Goal: Transaction & Acquisition: Obtain resource

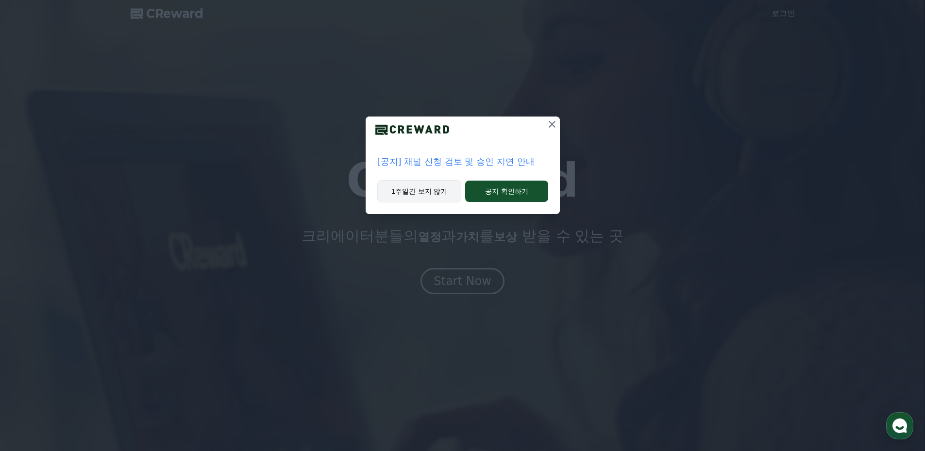
click at [440, 192] on button "1주일간 보지 않기" at bounding box center [419, 191] width 84 height 22
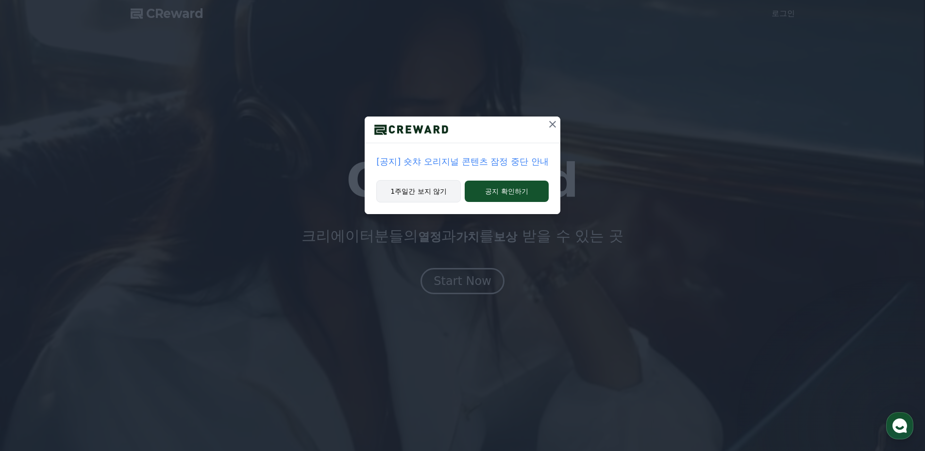
drag, startPoint x: 450, startPoint y: 193, endPoint x: 456, endPoint y: 197, distance: 7.8
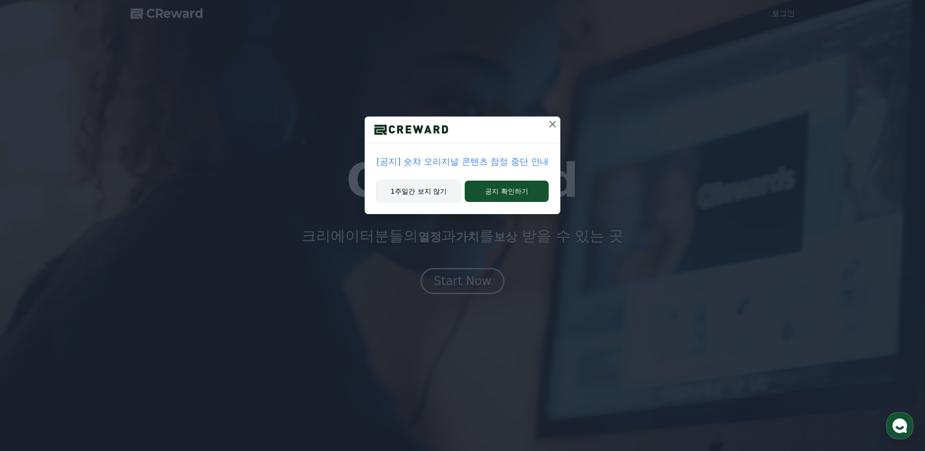
click at [453, 195] on button "1주일간 보지 않기" at bounding box center [418, 191] width 84 height 22
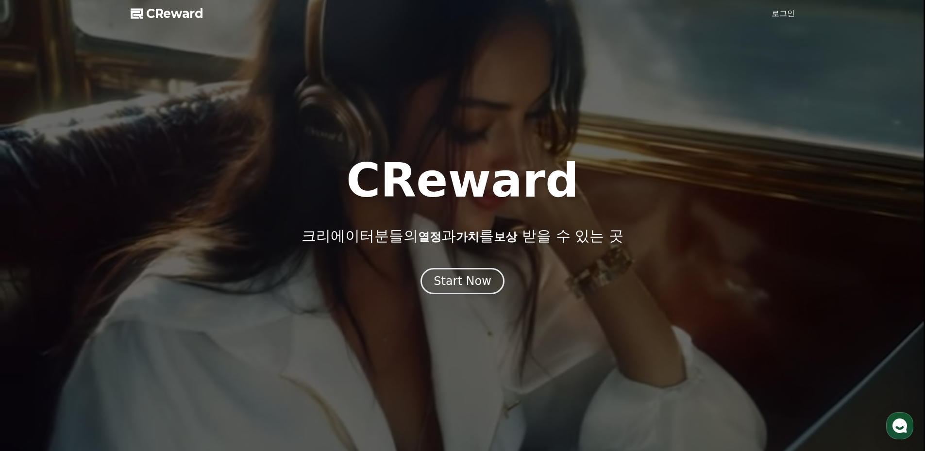
click at [788, 14] on link "로그인" at bounding box center [783, 14] width 23 height 12
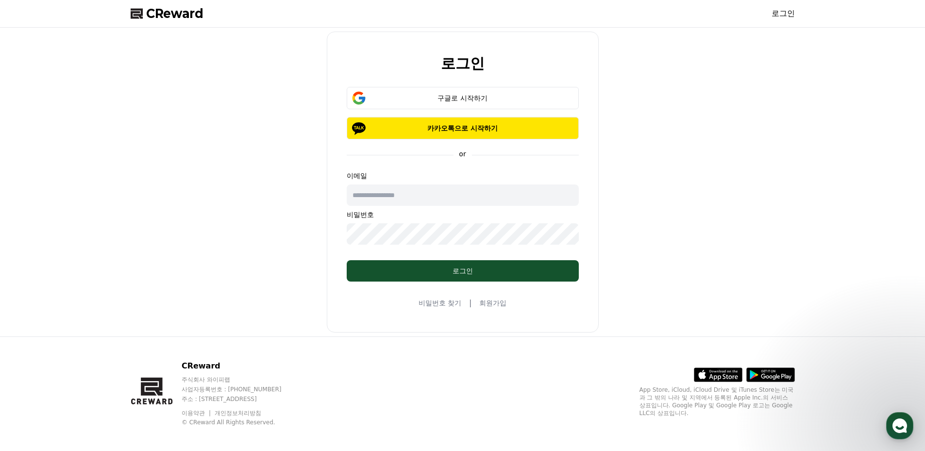
type input "**********"
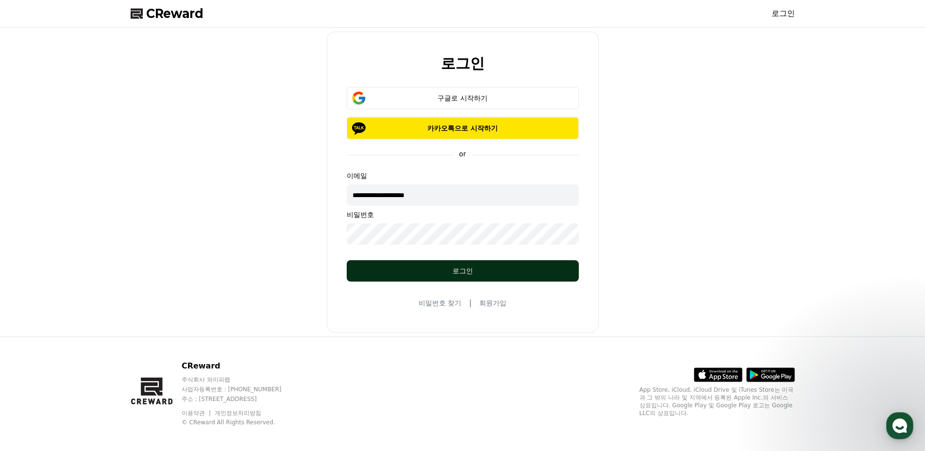
click at [474, 270] on div "로그인" at bounding box center [462, 271] width 193 height 10
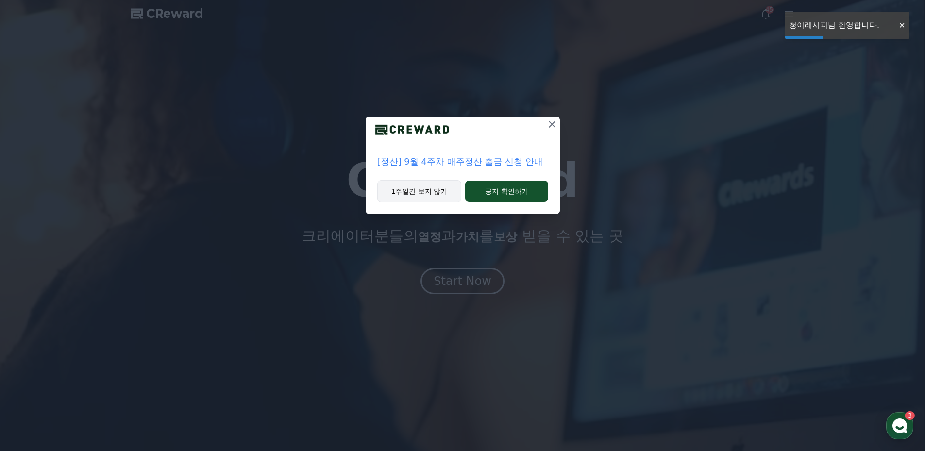
click at [431, 199] on button "1주일간 보지 않기" at bounding box center [419, 191] width 84 height 22
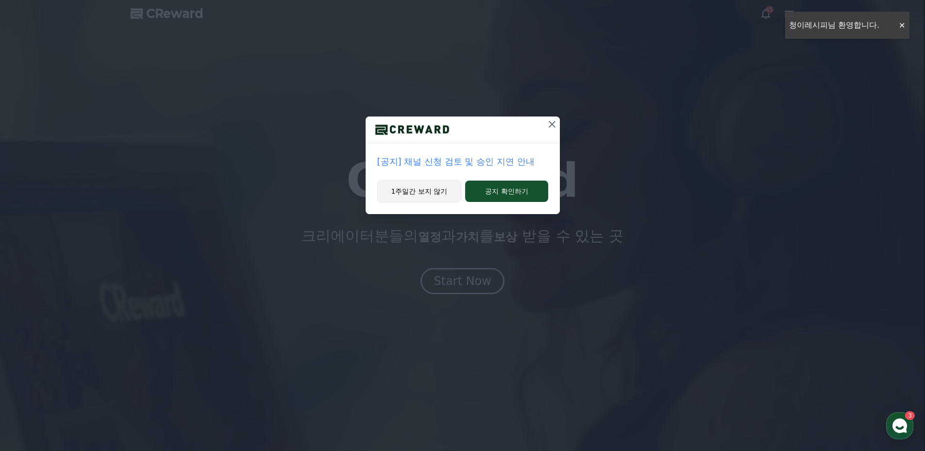
click at [432, 192] on button "1주일간 보지 않기" at bounding box center [419, 191] width 84 height 22
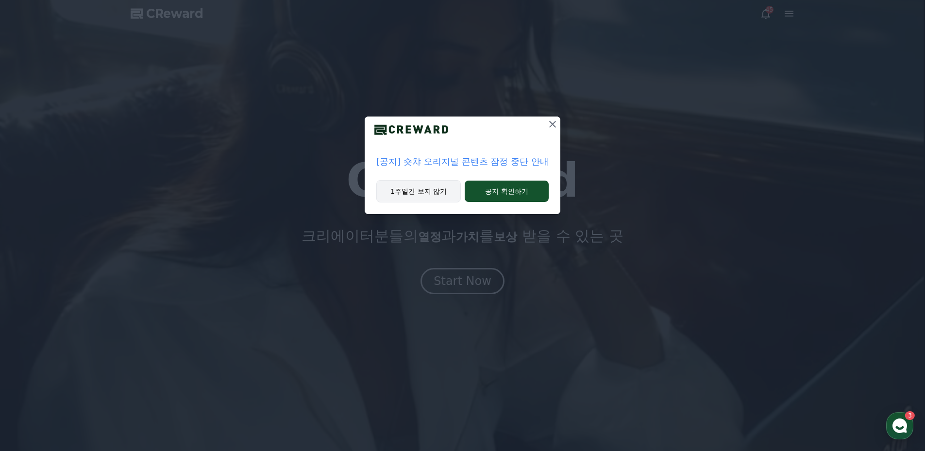
click at [424, 192] on button "1주일간 보지 않기" at bounding box center [418, 191] width 84 height 22
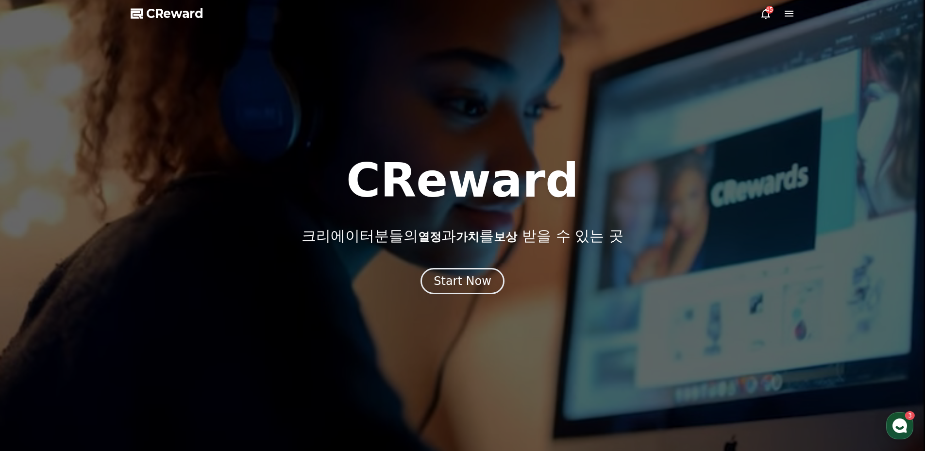
click at [767, 15] on icon at bounding box center [766, 14] width 12 height 12
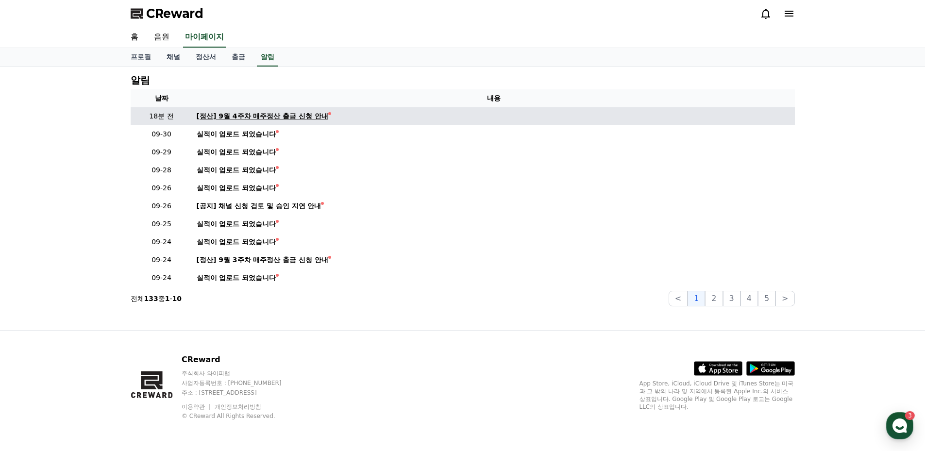
click at [293, 119] on div "[정산] 9월 4주차 매주정산 출금 신청 안내" at bounding box center [263, 116] width 132 height 10
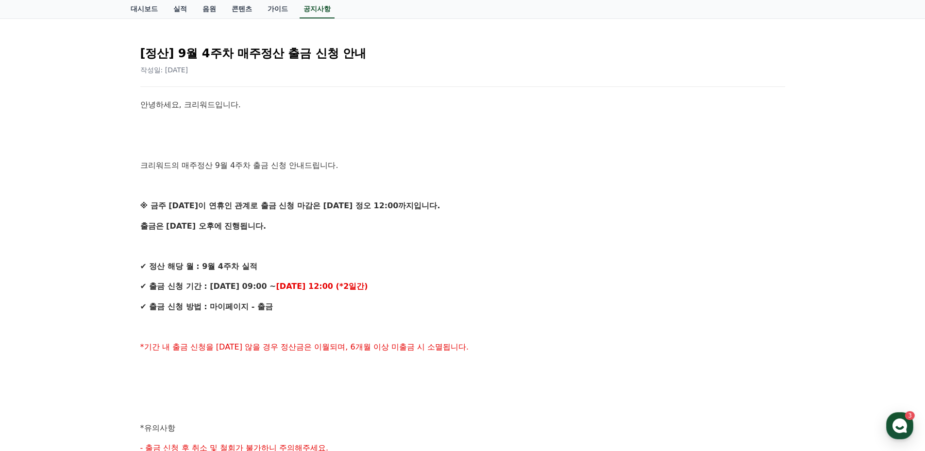
scroll to position [97, 0]
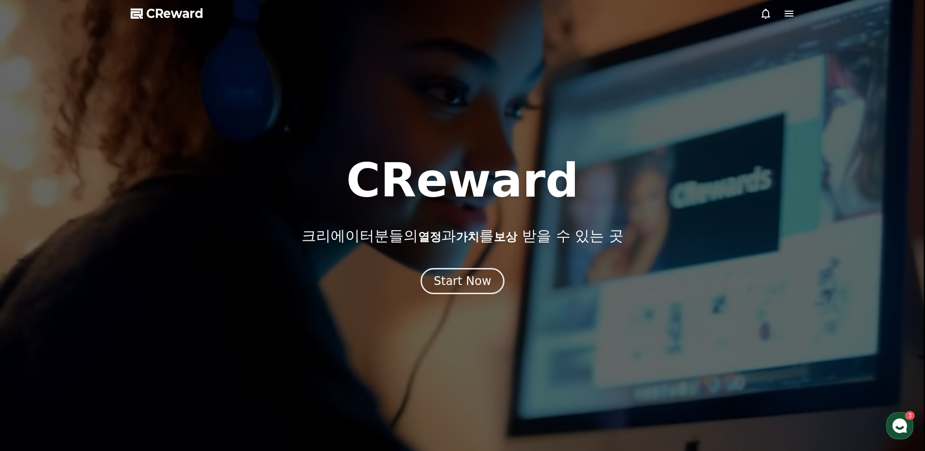
click at [788, 14] on icon at bounding box center [789, 14] width 9 height 6
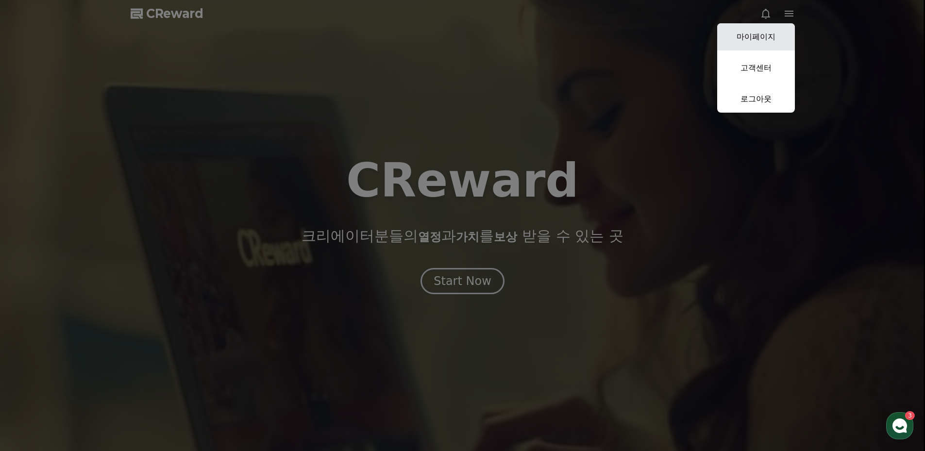
click at [770, 37] on link "마이페이지" at bounding box center [756, 36] width 78 height 27
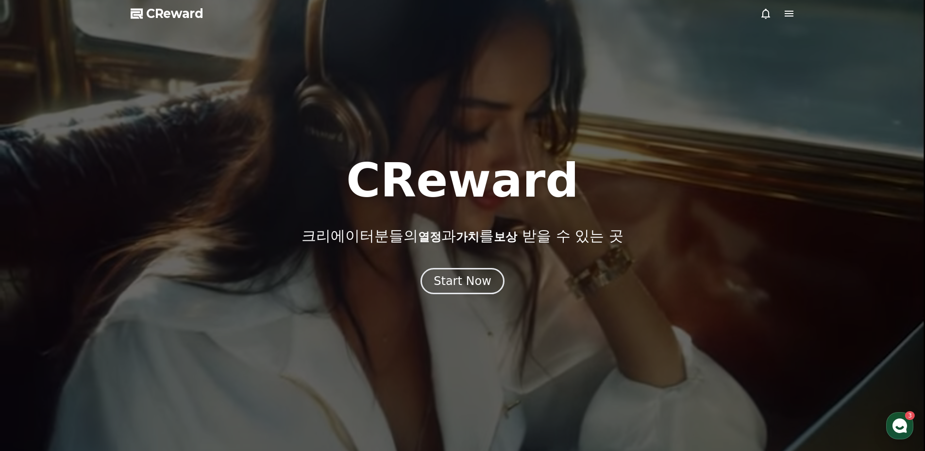
select select "**********"
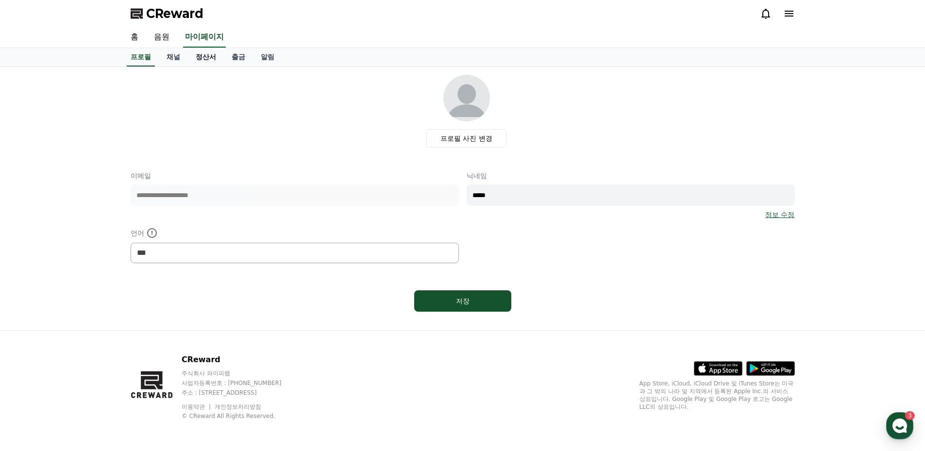
click at [205, 57] on link "정산서" at bounding box center [206, 57] width 36 height 18
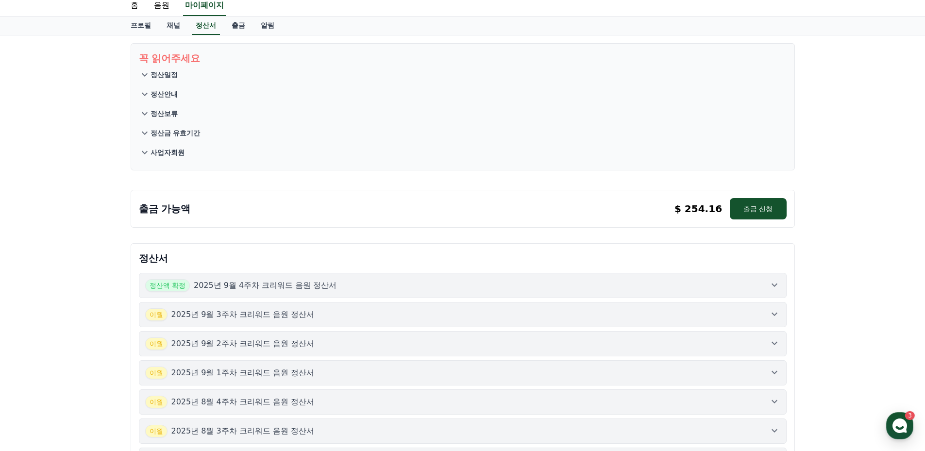
scroll to position [49, 0]
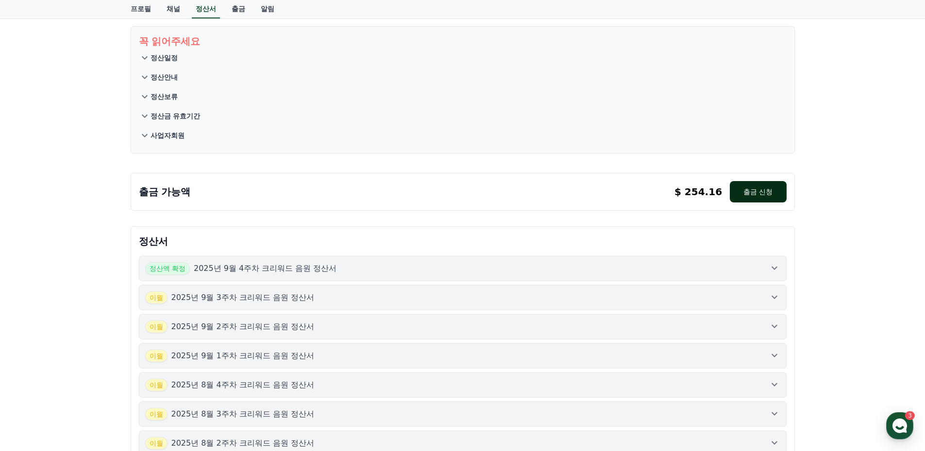
click at [769, 196] on button "출금 신청" at bounding box center [758, 191] width 56 height 21
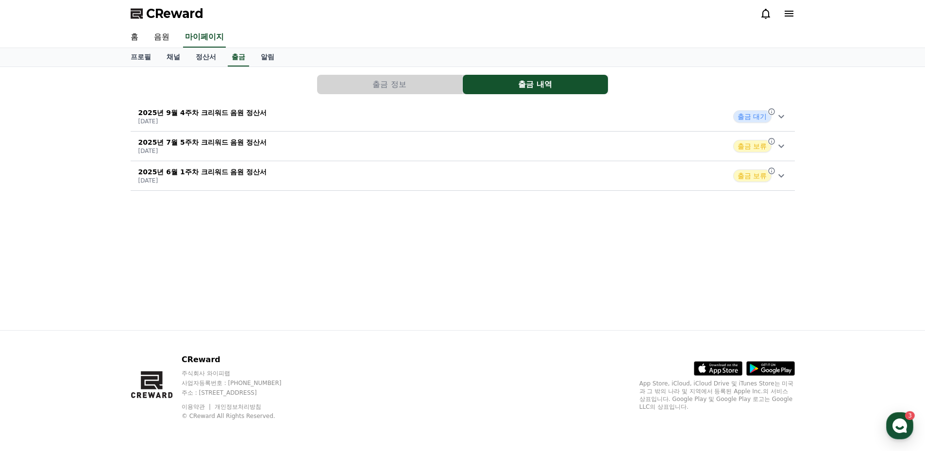
click at [784, 119] on icon at bounding box center [781, 117] width 12 height 12
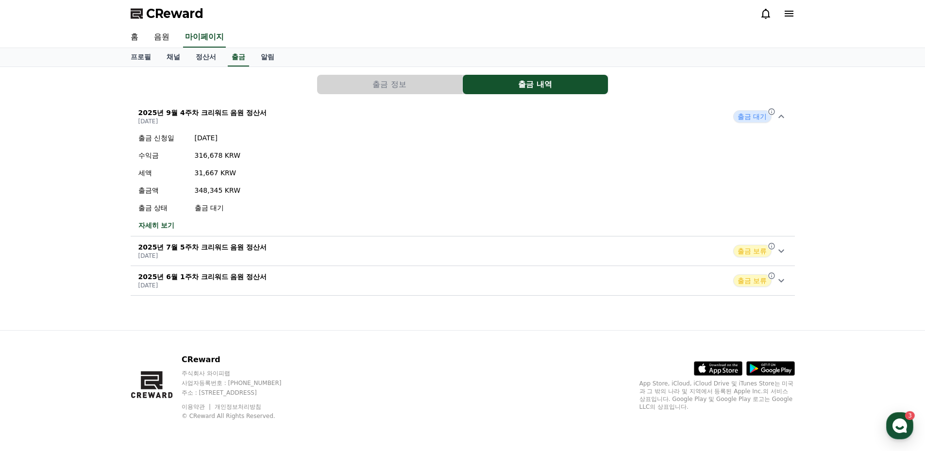
click at [157, 226] on link "자세히 보기" at bounding box center [189, 225] width 102 height 10
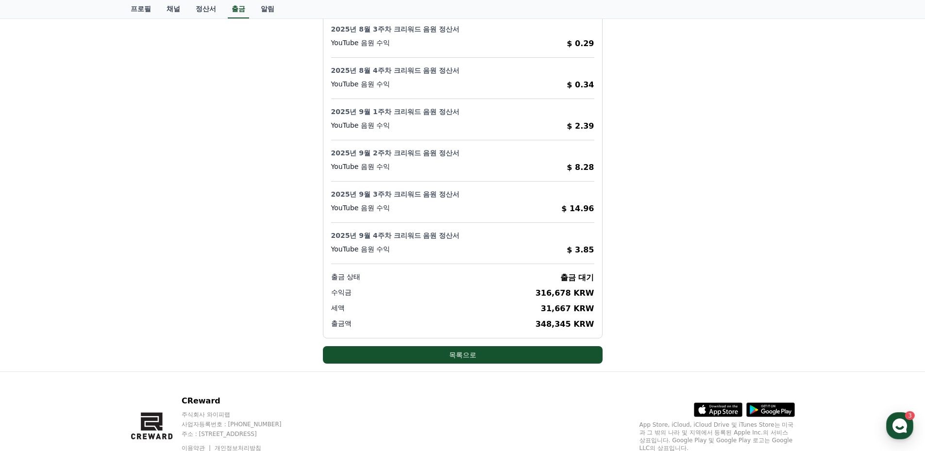
scroll to position [823, 0]
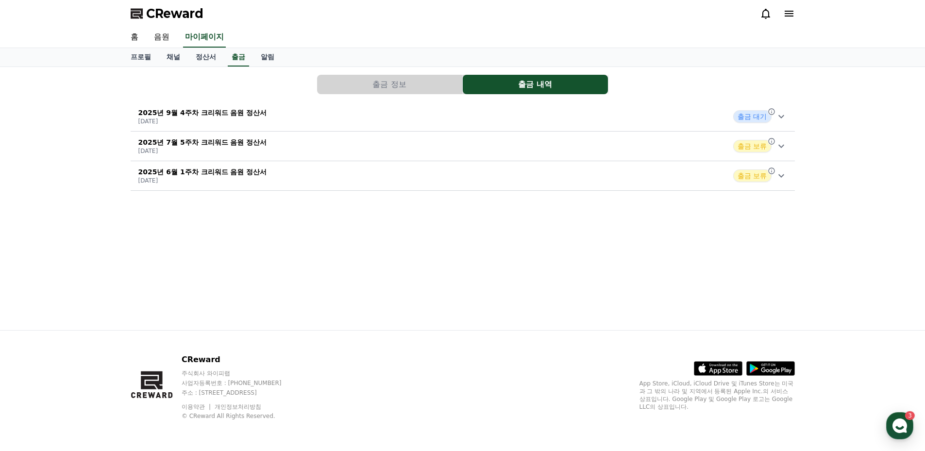
click at [783, 117] on icon at bounding box center [781, 116] width 6 height 3
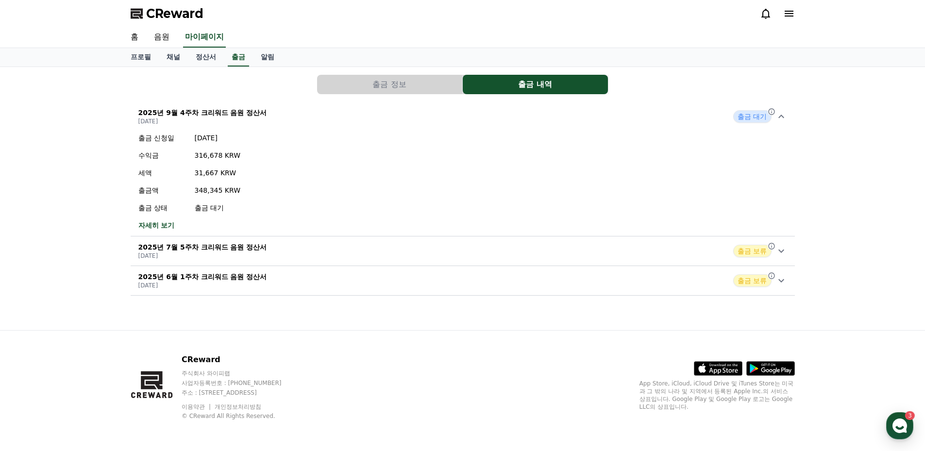
click at [781, 255] on icon at bounding box center [781, 251] width 12 height 12
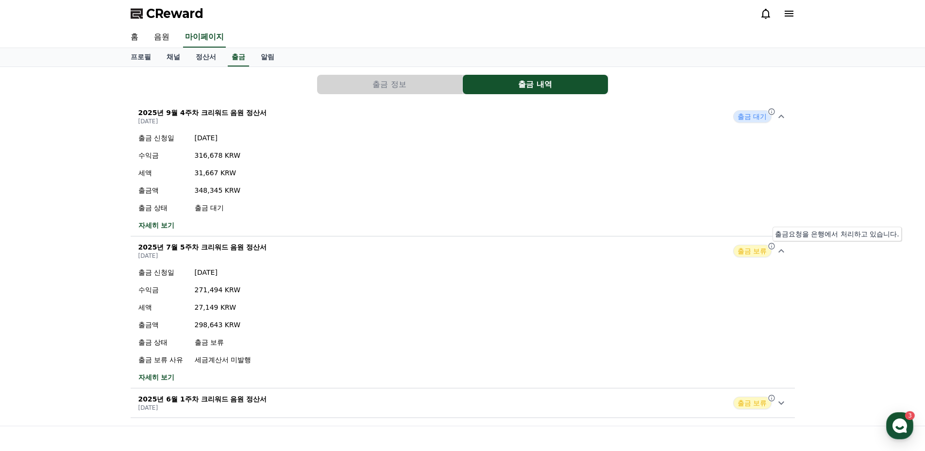
click at [768, 246] on icon at bounding box center [772, 246] width 8 height 8
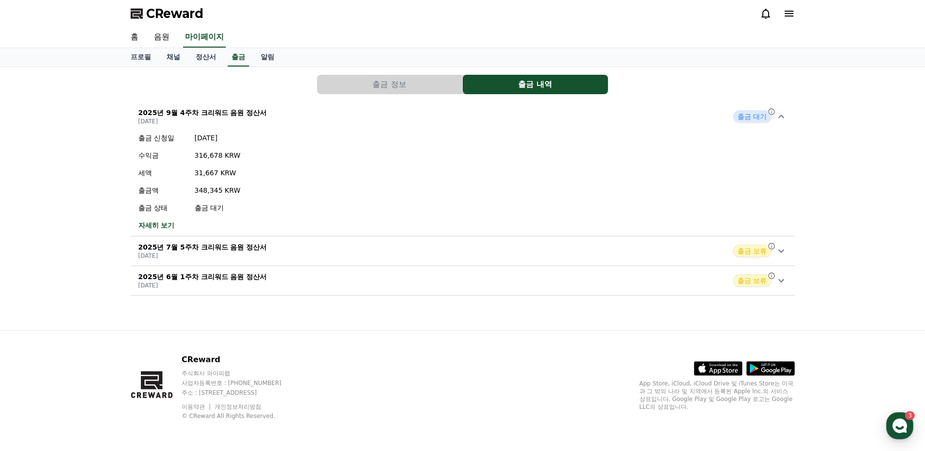
drag, startPoint x: 768, startPoint y: 246, endPoint x: 779, endPoint y: 254, distance: 13.6
click at [779, 254] on icon at bounding box center [781, 251] width 12 height 12
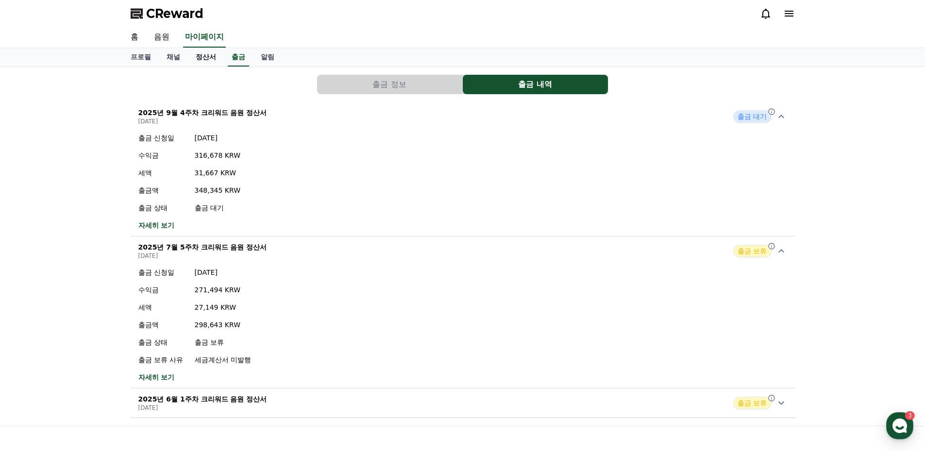
click at [211, 61] on link "정산서" at bounding box center [206, 57] width 36 height 18
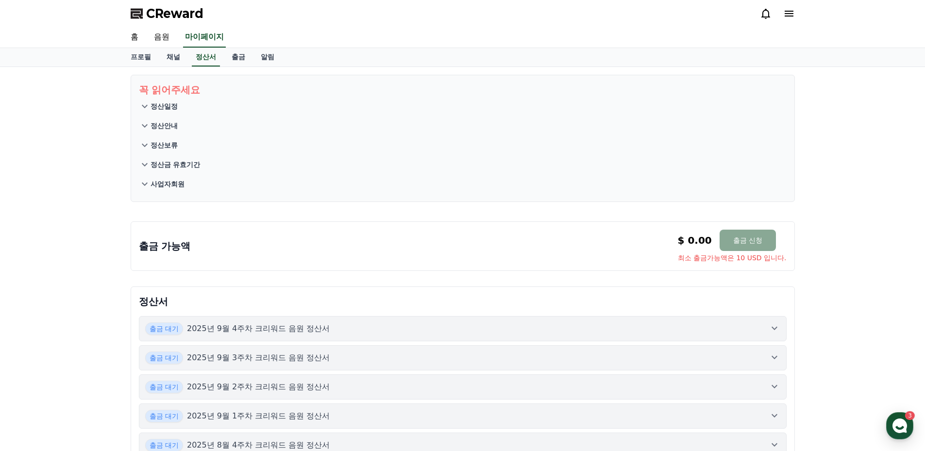
click at [165, 107] on p "정산일정" at bounding box center [164, 106] width 27 height 10
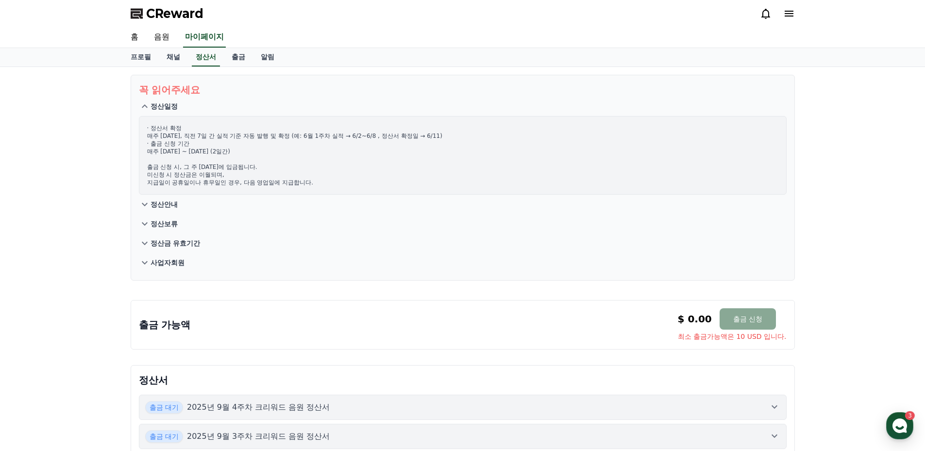
click at [166, 211] on button "정산안내" at bounding box center [463, 204] width 648 height 19
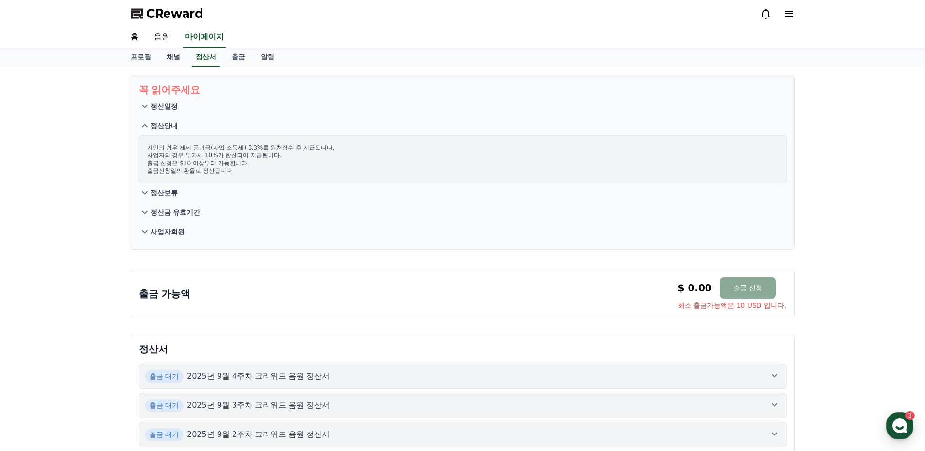
click at [173, 191] on p "정산보류" at bounding box center [164, 193] width 27 height 10
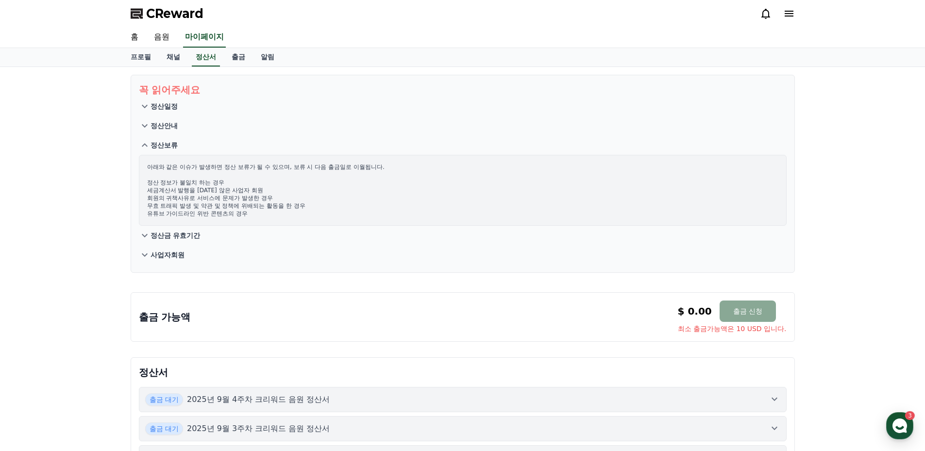
click at [197, 235] on p "정산금 유효기간" at bounding box center [176, 236] width 50 height 10
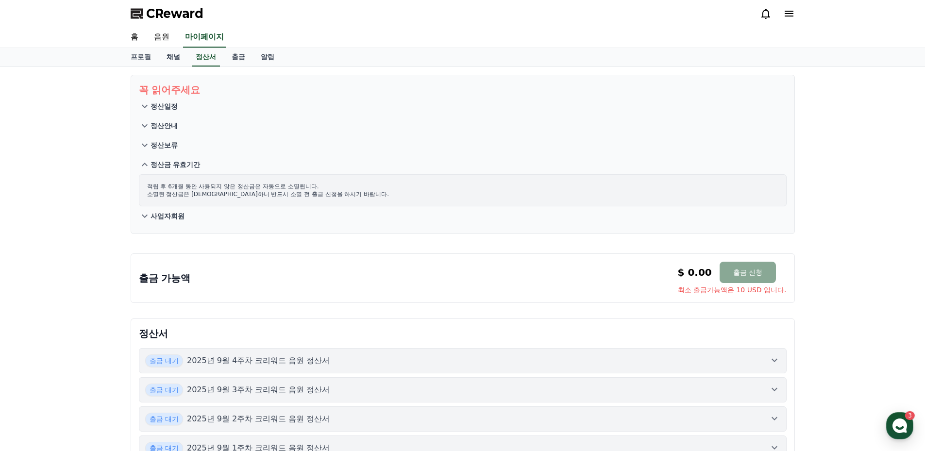
click at [172, 217] on p "사업자회원" at bounding box center [168, 216] width 34 height 10
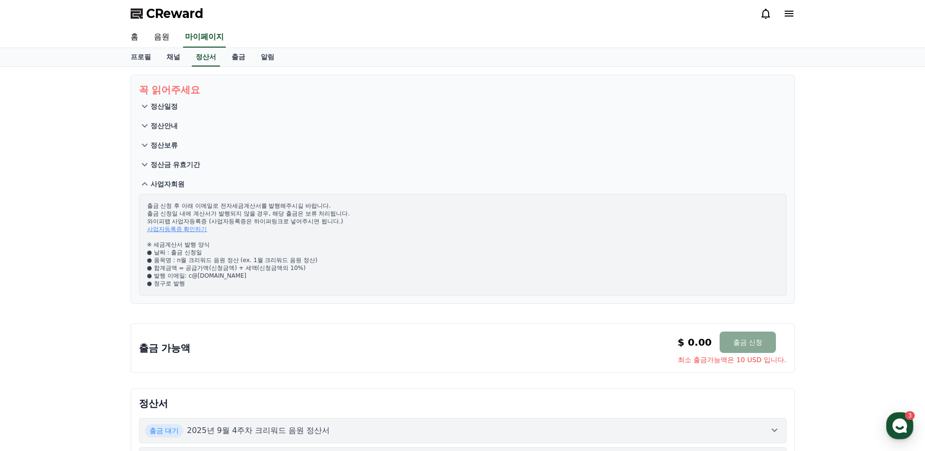
click at [185, 163] on p "정산금 유효기간" at bounding box center [176, 165] width 50 height 10
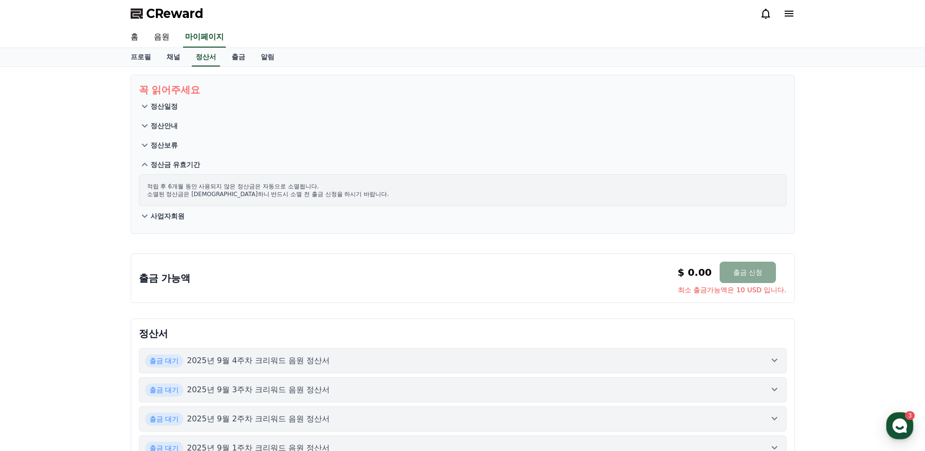
click at [169, 216] on p "사업자회원" at bounding box center [168, 216] width 34 height 10
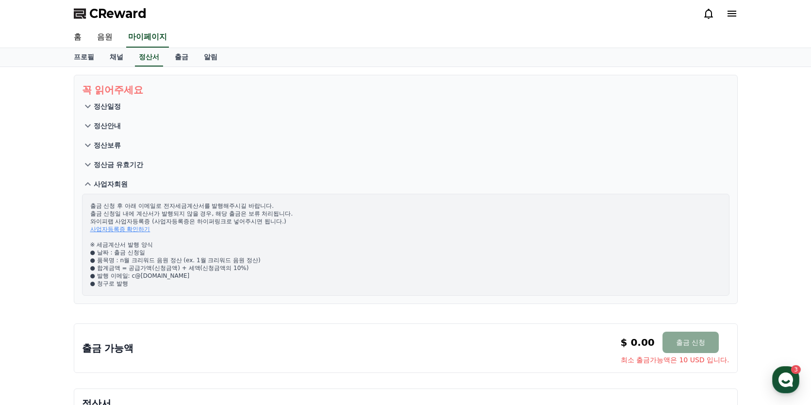
click at [125, 229] on link "사업자등록증 확인하기" at bounding box center [120, 229] width 60 height 7
drag, startPoint x: 208, startPoint y: 277, endPoint x: 141, endPoint y: 276, distance: 66.5
click at [141, 276] on p "출금 신청 후 아래 이메일로 전자세금계산서를 발행해주시길 바랍니다. 출금 신청일 내에 계산서가 발행되지 않을 경우, 해당 출금은 보류 처리됩니…" at bounding box center [405, 244] width 631 height 85
copy p "[DOMAIN_NAME]"
click at [303, 23] on div "CReward" at bounding box center [406, 13] width 680 height 27
